Goal: Task Accomplishment & Management: Complete application form

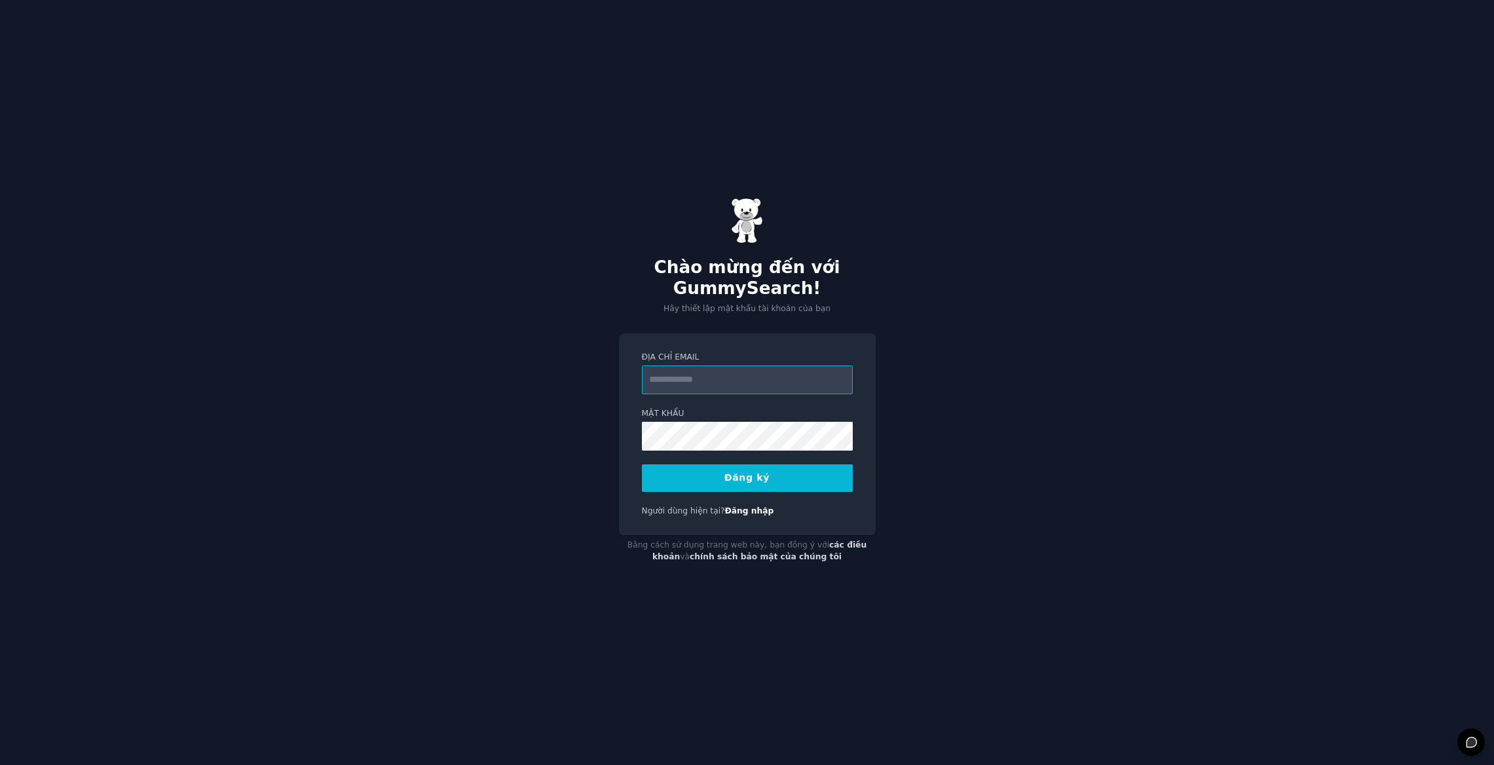
click at [716, 379] on input "Địa chỉ email" at bounding box center [747, 380] width 211 height 29
type input "**********"
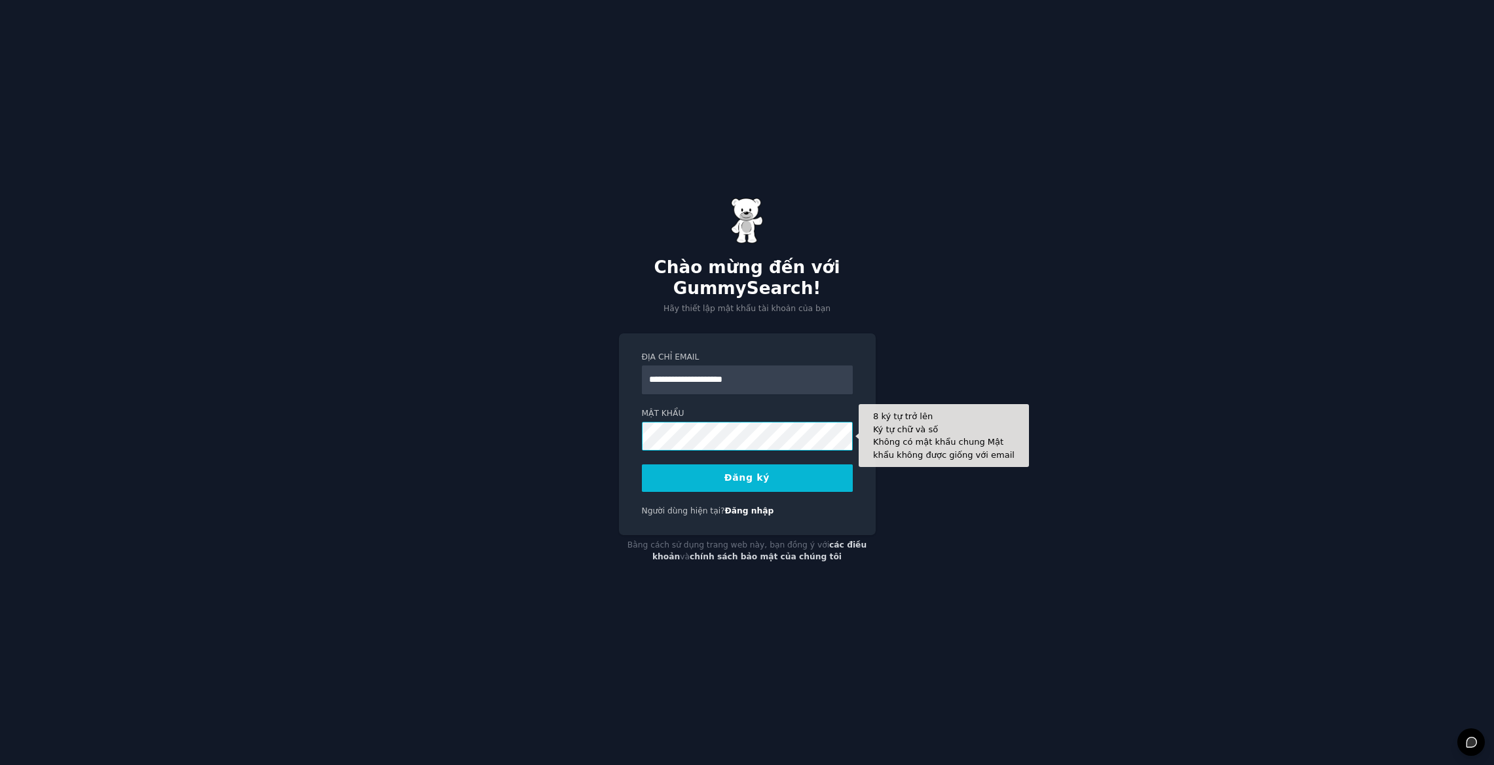
click at [642, 464] on button "Đăng ký" at bounding box center [747, 478] width 211 height 28
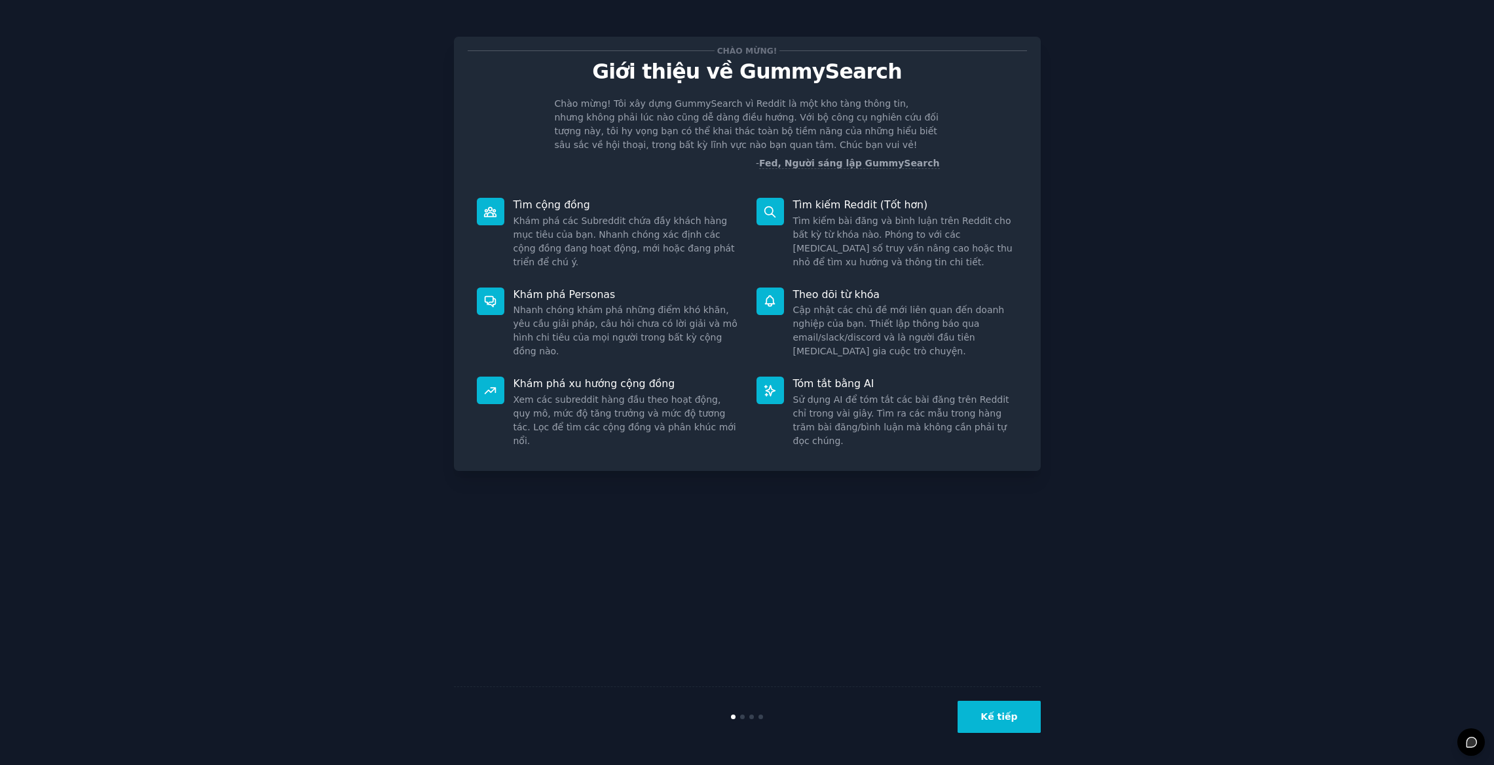
click at [979, 714] on button "Kế tiếp" at bounding box center [999, 717] width 83 height 32
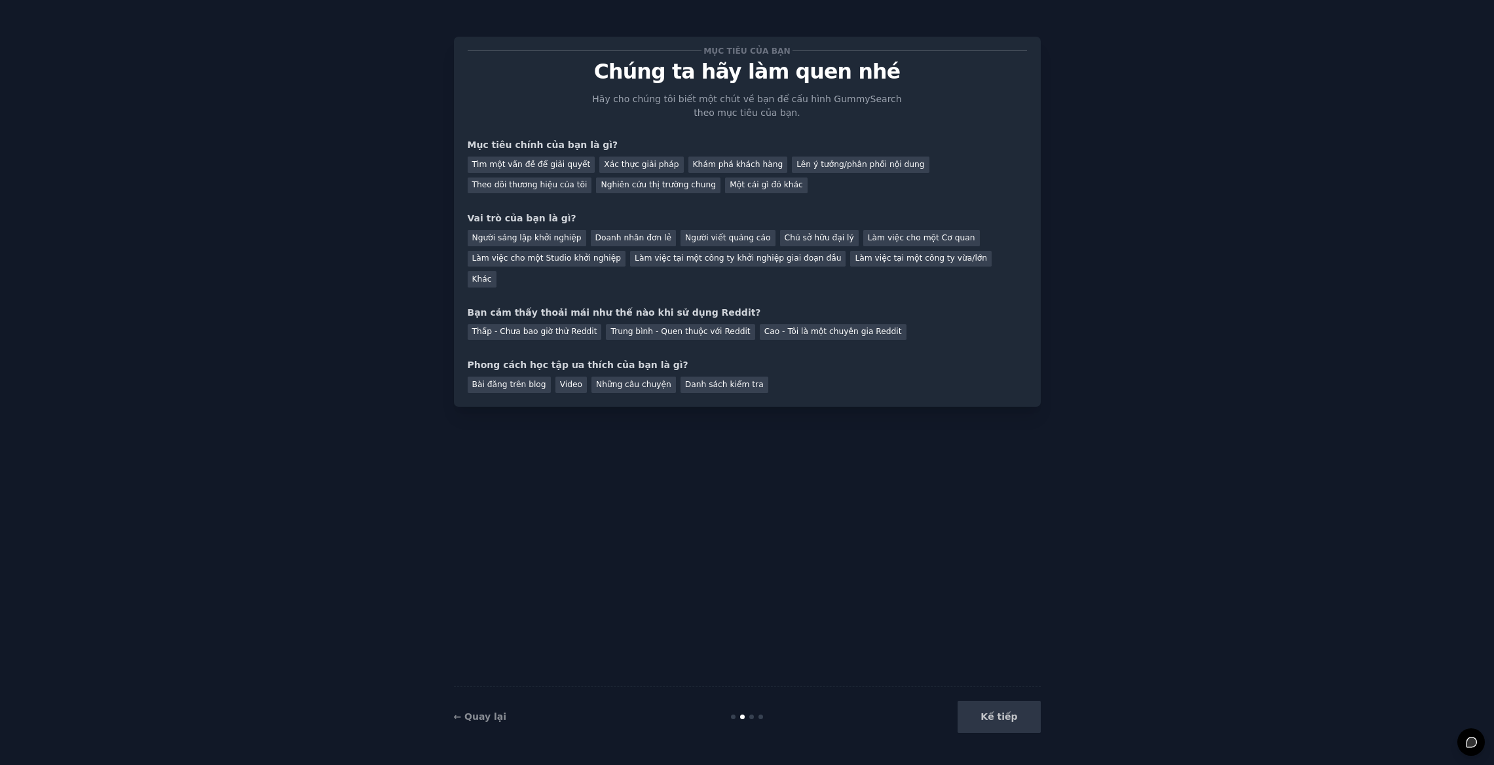
click at [980, 715] on div "Kế tiếp" at bounding box center [943, 717] width 196 height 32
click at [1000, 725] on div "Kế tiếp" at bounding box center [943, 717] width 196 height 32
click at [557, 169] on font "Tìm một vấn đề để giải quyết" at bounding box center [531, 164] width 119 height 9
click at [542, 238] on font "Người sáng lập khởi nghiệp" at bounding box center [526, 237] width 109 height 9
click at [772, 327] on font "Cao - Tôi là một chuyên gia Reddit" at bounding box center [834, 331] width 138 height 9
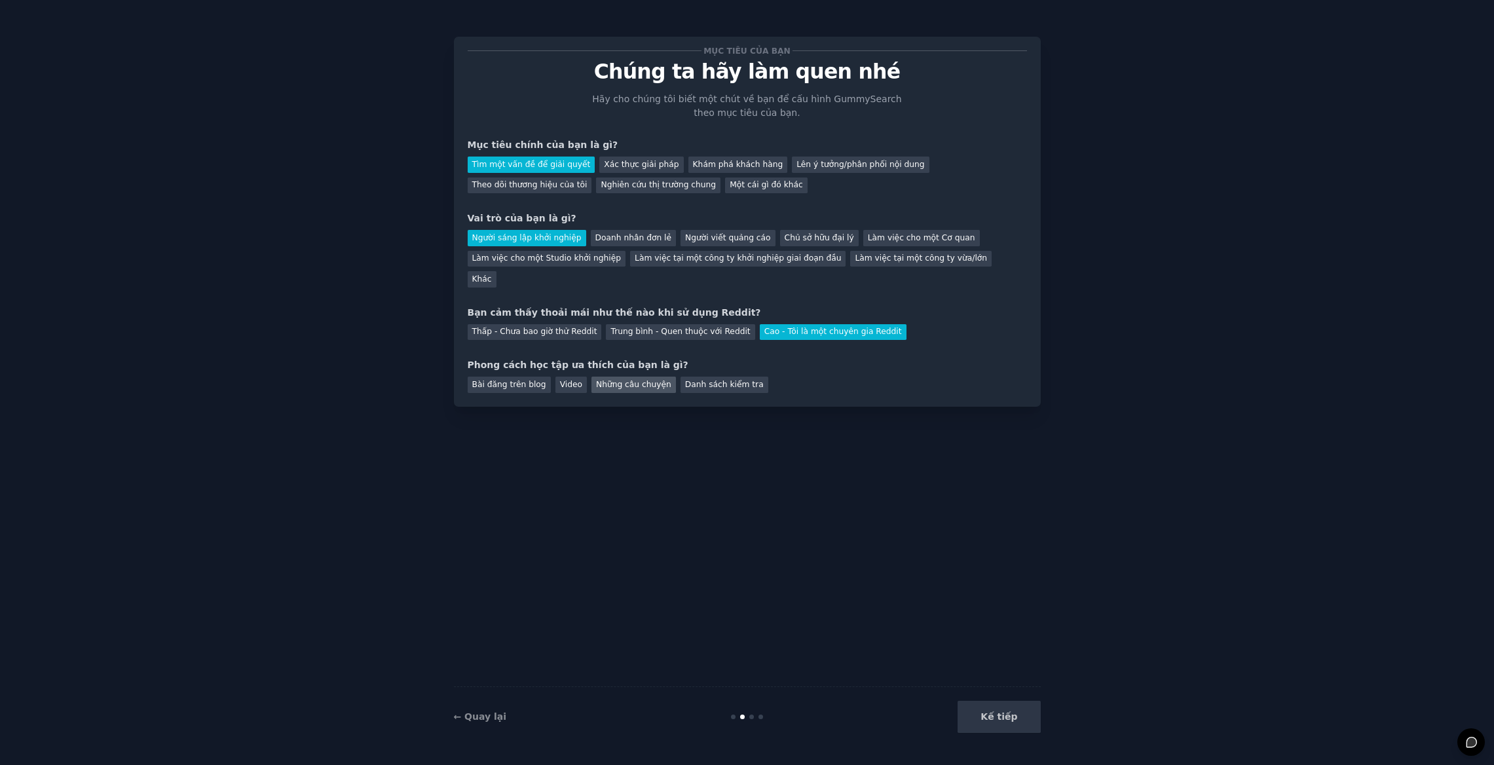
click at [651, 380] on font "Những câu chuyện" at bounding box center [633, 384] width 75 height 9
click at [979, 728] on button "Kế tiếp" at bounding box center [999, 717] width 83 height 32
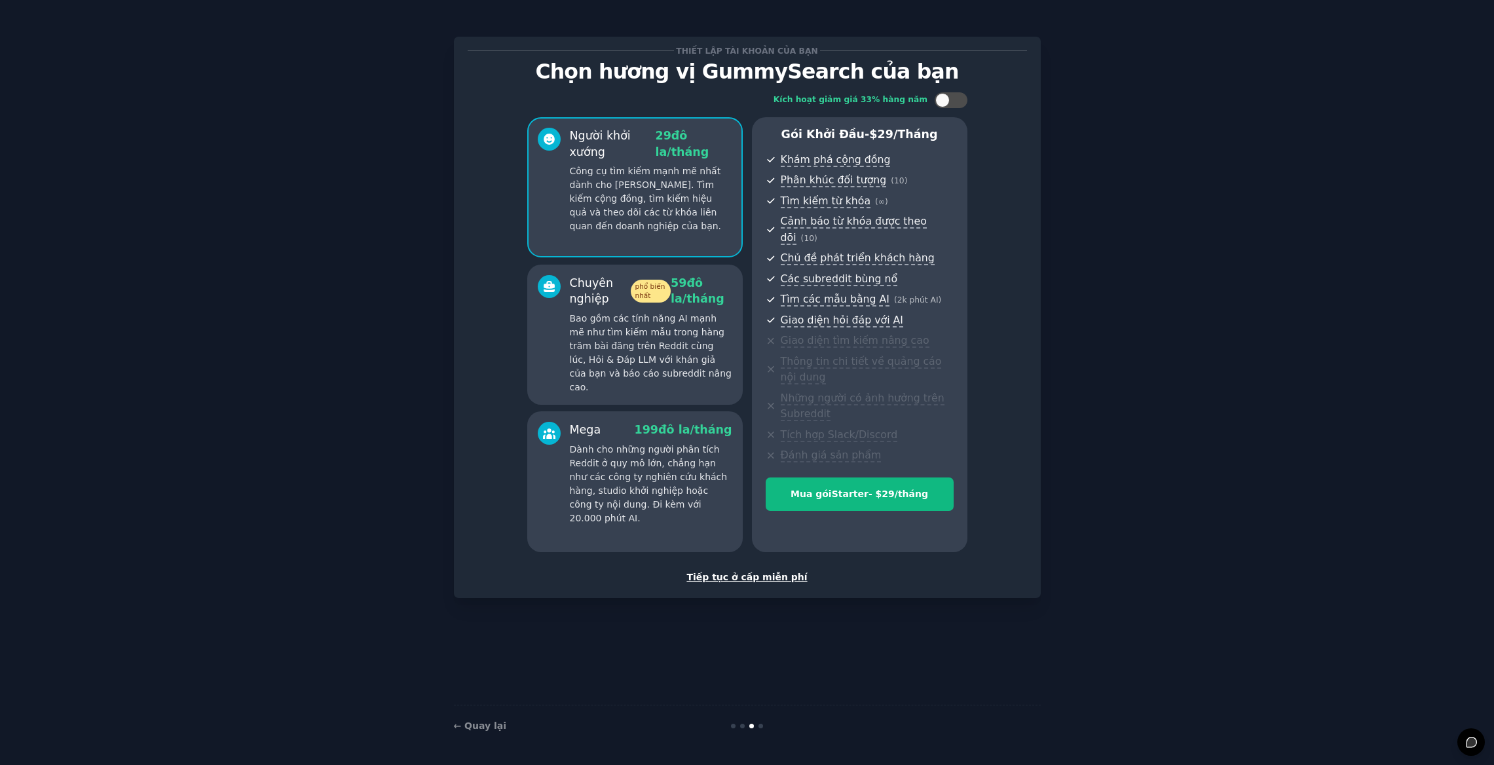
click at [756, 571] on div "Tiếp tục ở cấp miễn phí" at bounding box center [747, 578] width 559 height 14
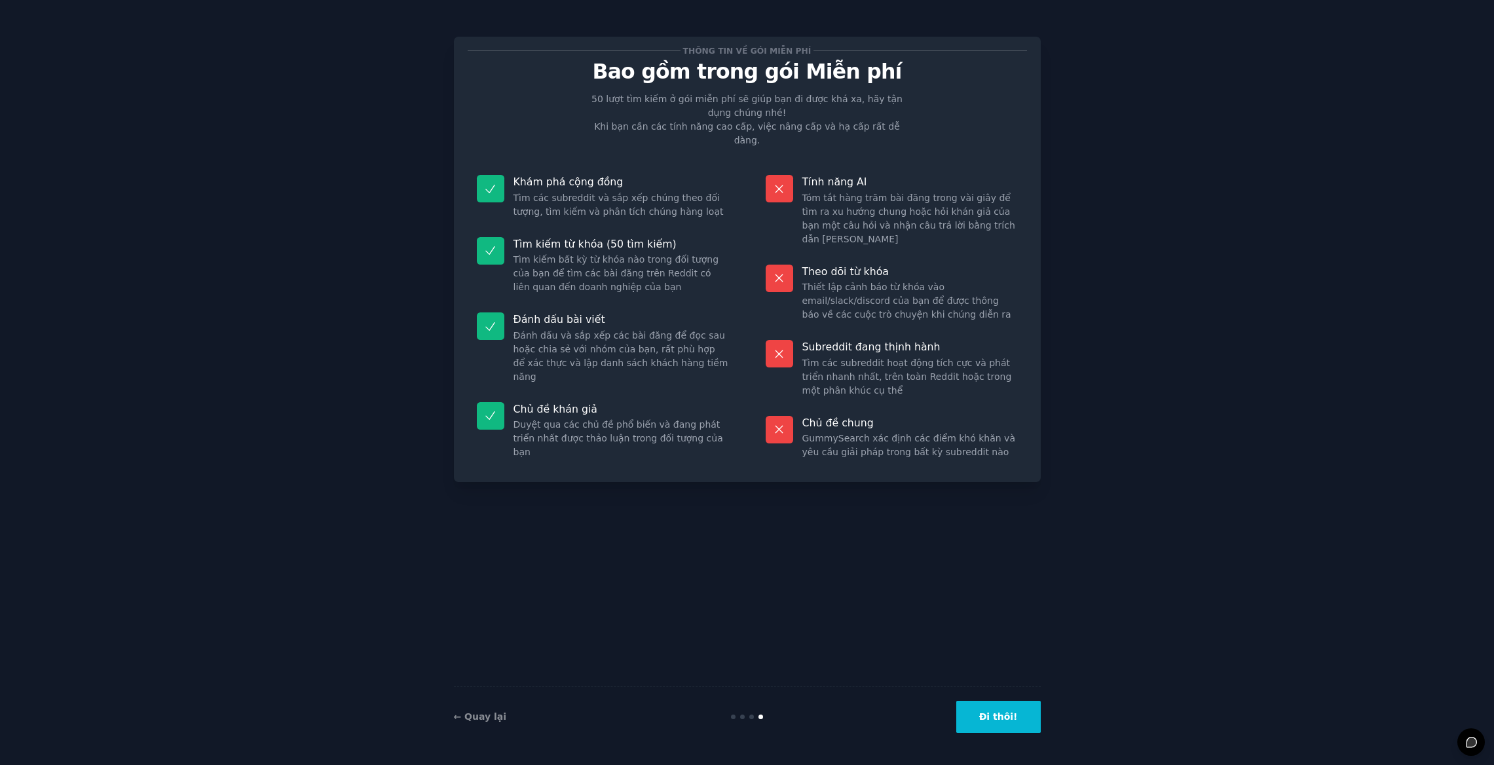
click at [1004, 726] on button "Đi thôi!" at bounding box center [998, 717] width 85 height 32
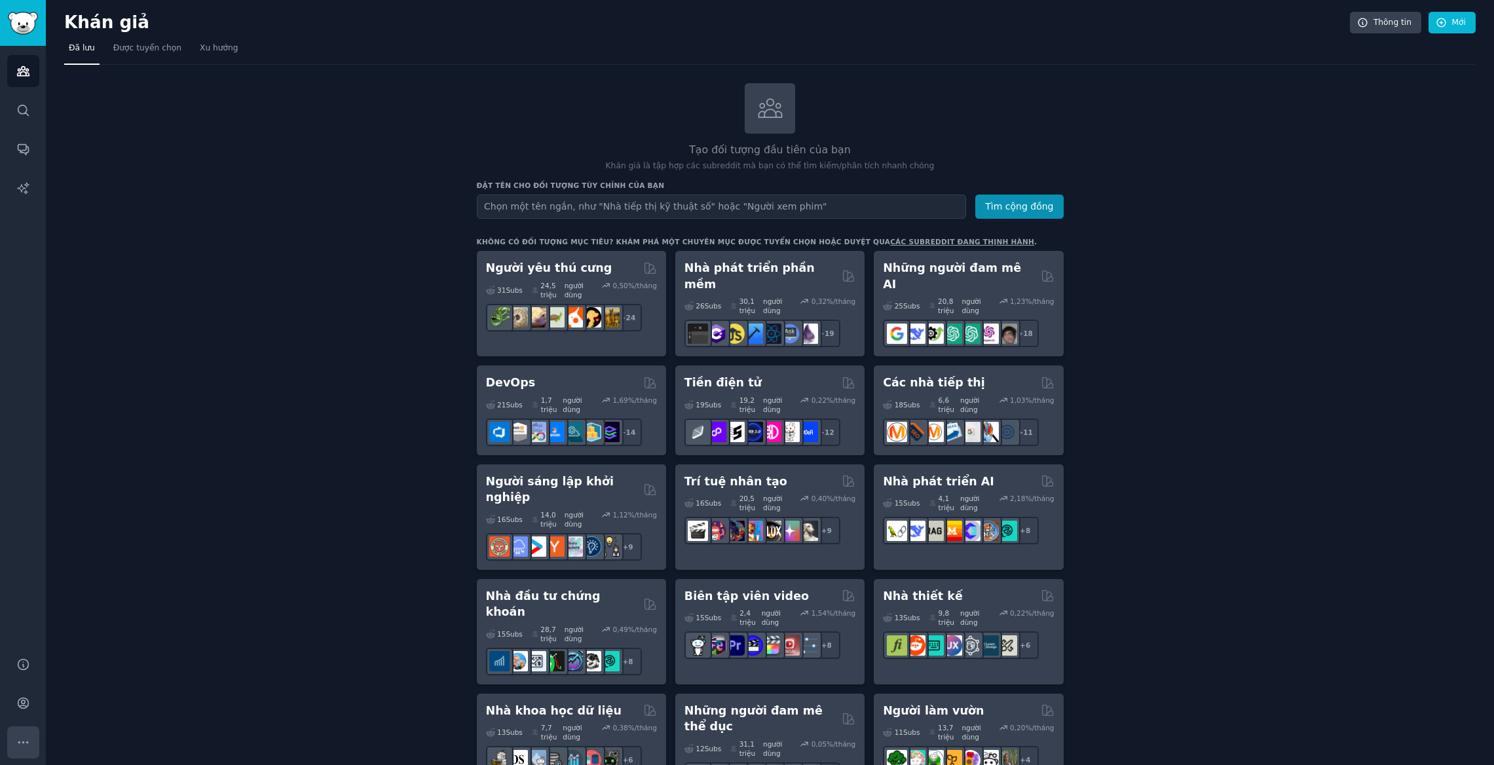
click at [26, 738] on icon "Thanh bên" at bounding box center [23, 743] width 14 height 14
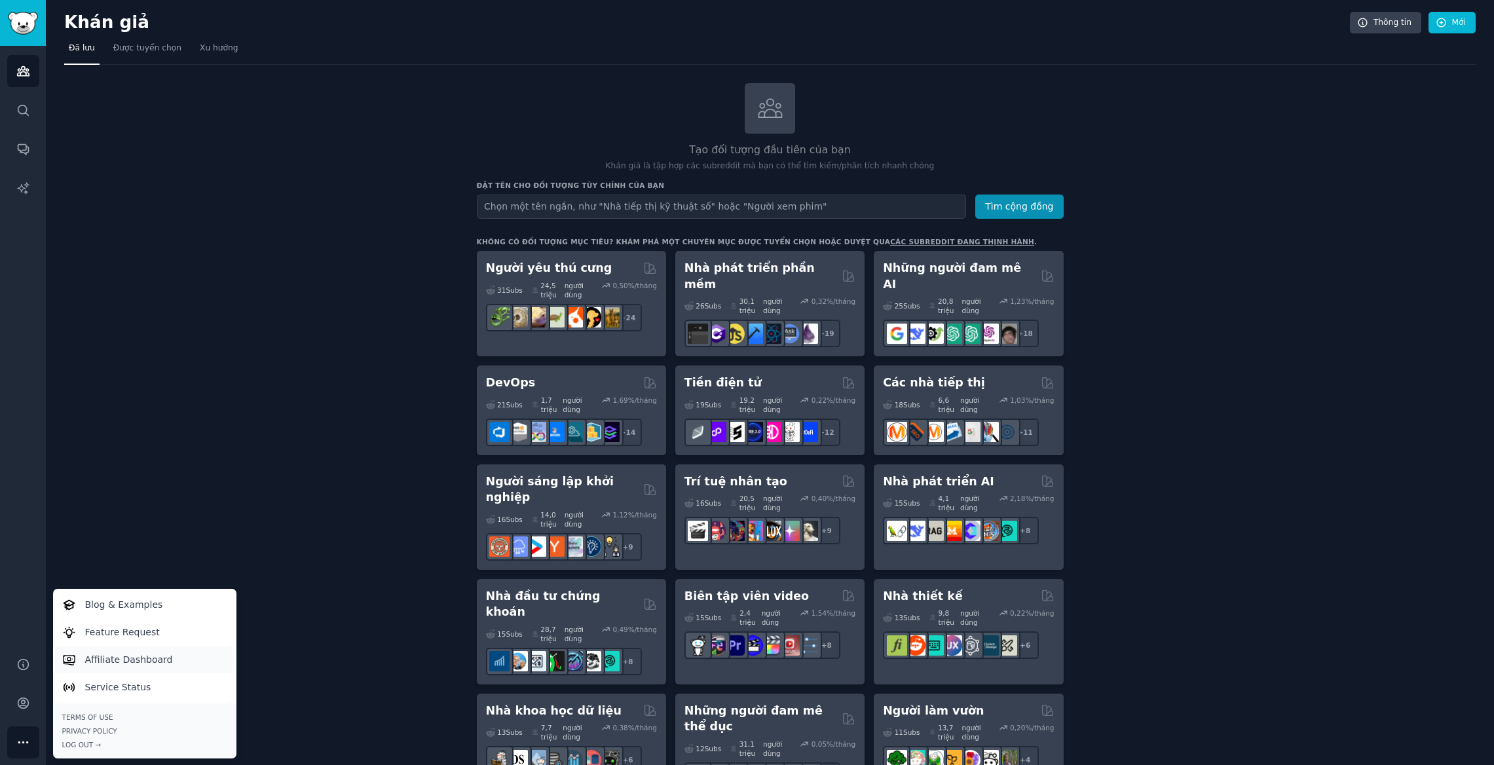
click at [129, 654] on p "Affiliate Dashboard" at bounding box center [129, 660] width 88 height 14
